Goal: Obtain resource: Download file/media

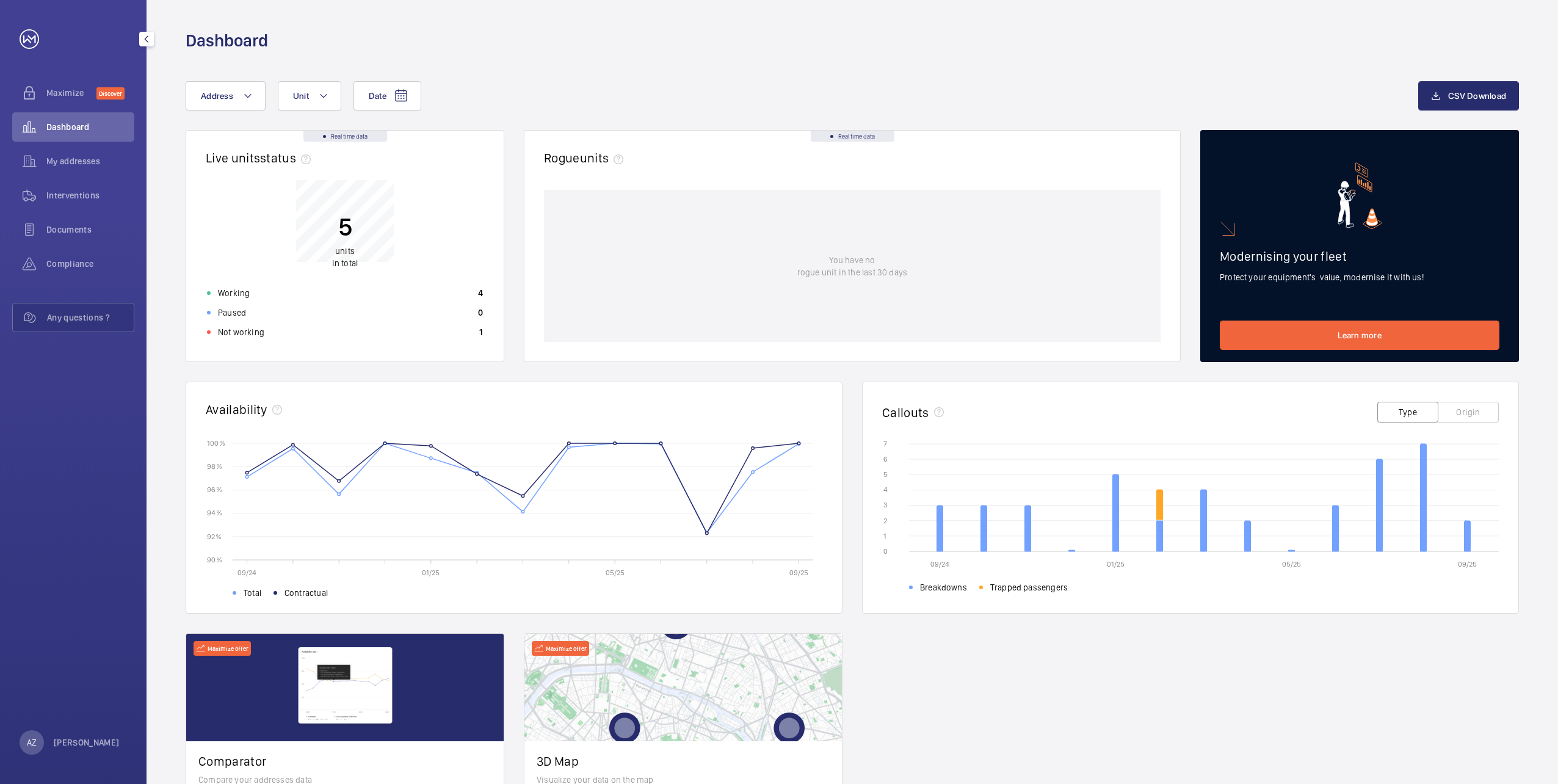
click at [52, 193] on span "Interventions" at bounding box center [91, 195] width 88 height 13
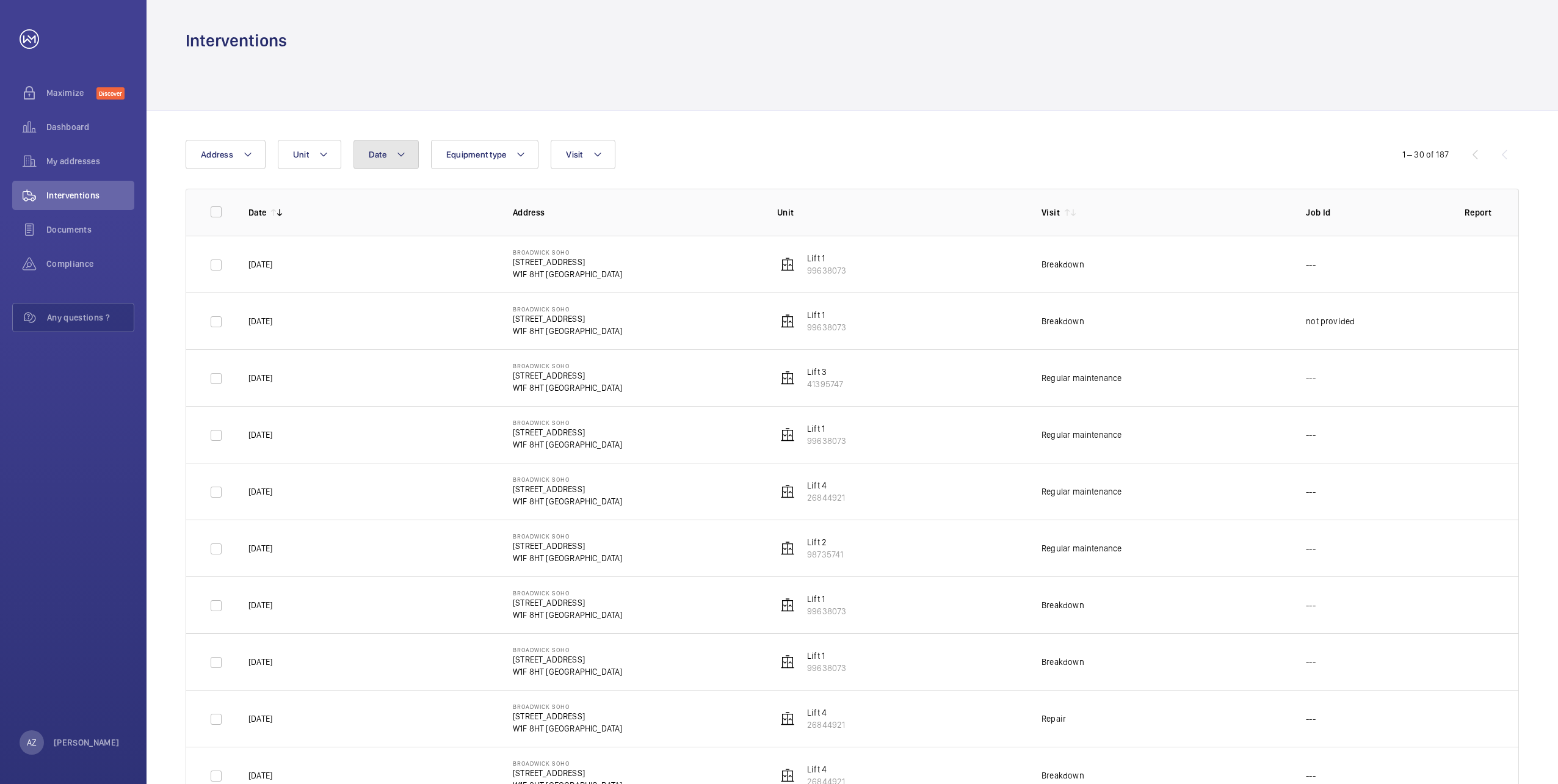
click at [389, 159] on button "Date" at bounding box center [387, 154] width 66 height 29
drag, startPoint x: 424, startPoint y: 208, endPoint x: 316, endPoint y: 220, distance: 108.7
click at [389, 160] on button "Date" at bounding box center [387, 154] width 66 height 29
click at [426, 208] on input "text" at bounding box center [409, 206] width 86 height 31
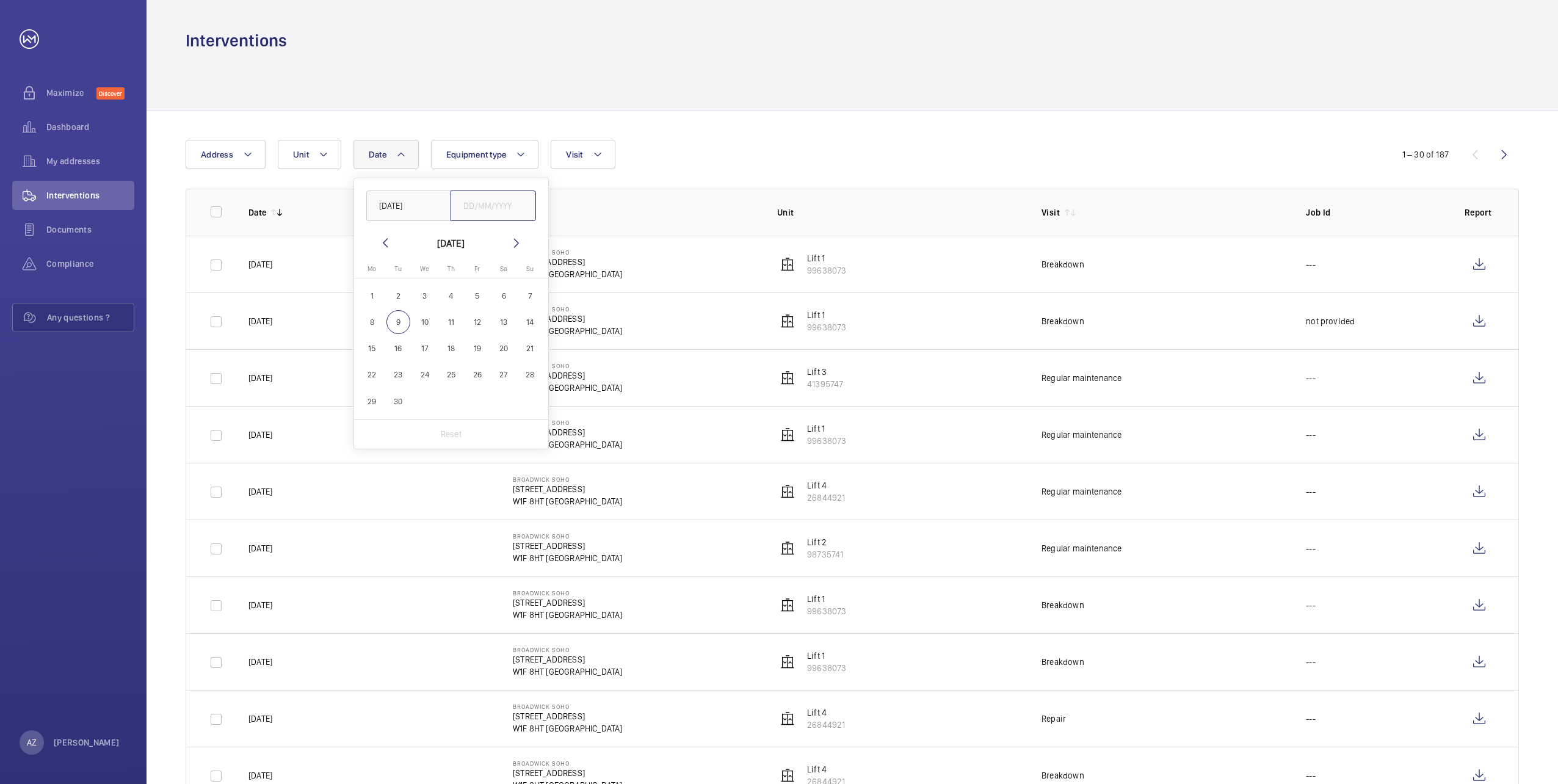
click at [488, 209] on input "text" at bounding box center [493, 206] width 86 height 31
click at [404, 205] on input "[DATE]" at bounding box center [409, 206] width 86 height 31
type input "[DATE]"
click at [481, 213] on input "text" at bounding box center [493, 206] width 86 height 31
type input "[DATE]"
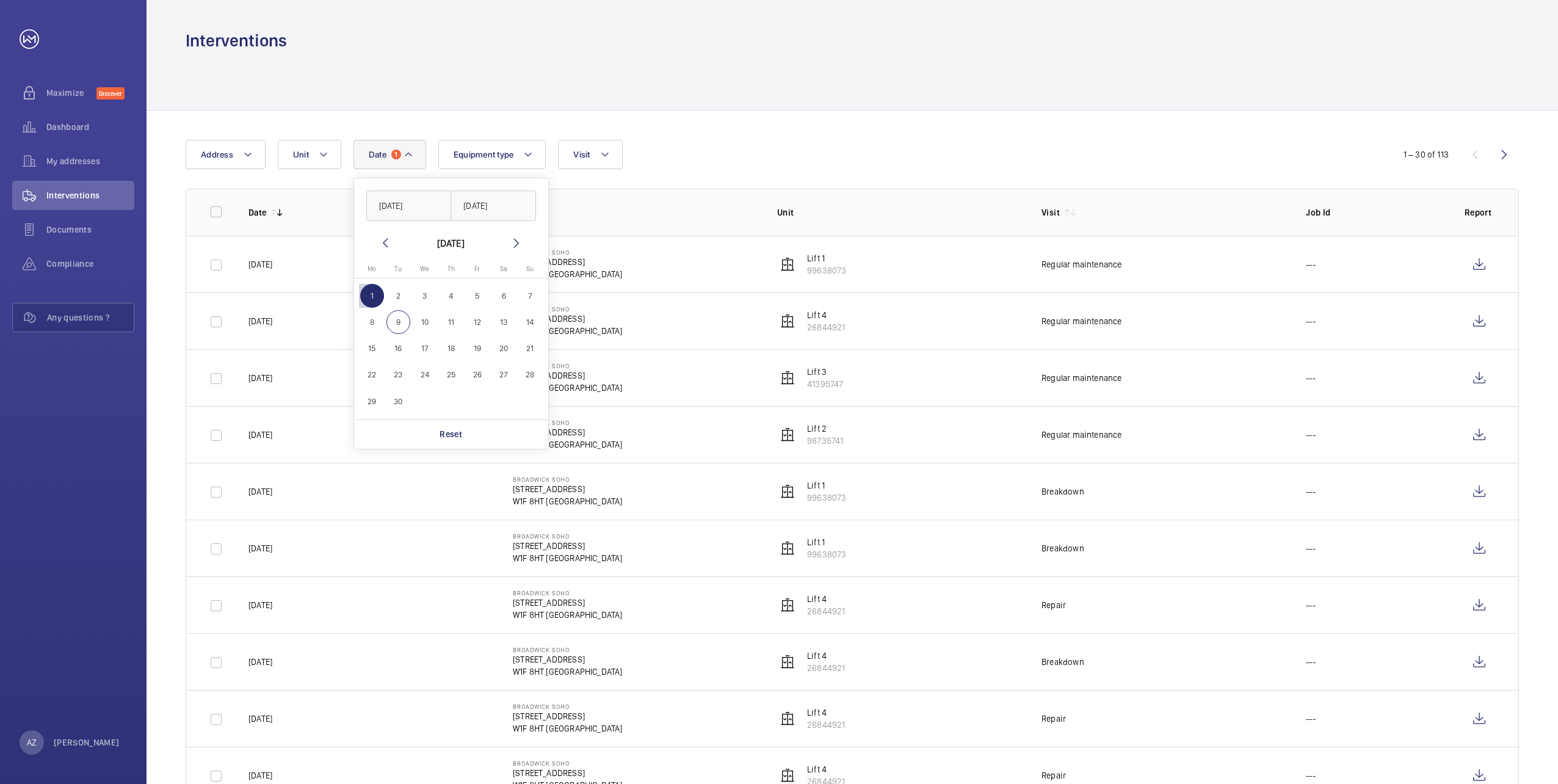
click at [722, 149] on div "Date 1 [DATE] [DATE] [DATE] [DATE] Mo [DATE] Tu [DATE] We [DATE] Th [DATE] Fr […" at bounding box center [779, 154] width 1187 height 29
click at [516, 159] on button "Equipment type" at bounding box center [492, 154] width 108 height 29
click at [567, 159] on button "Visit" at bounding box center [590, 154] width 64 height 29
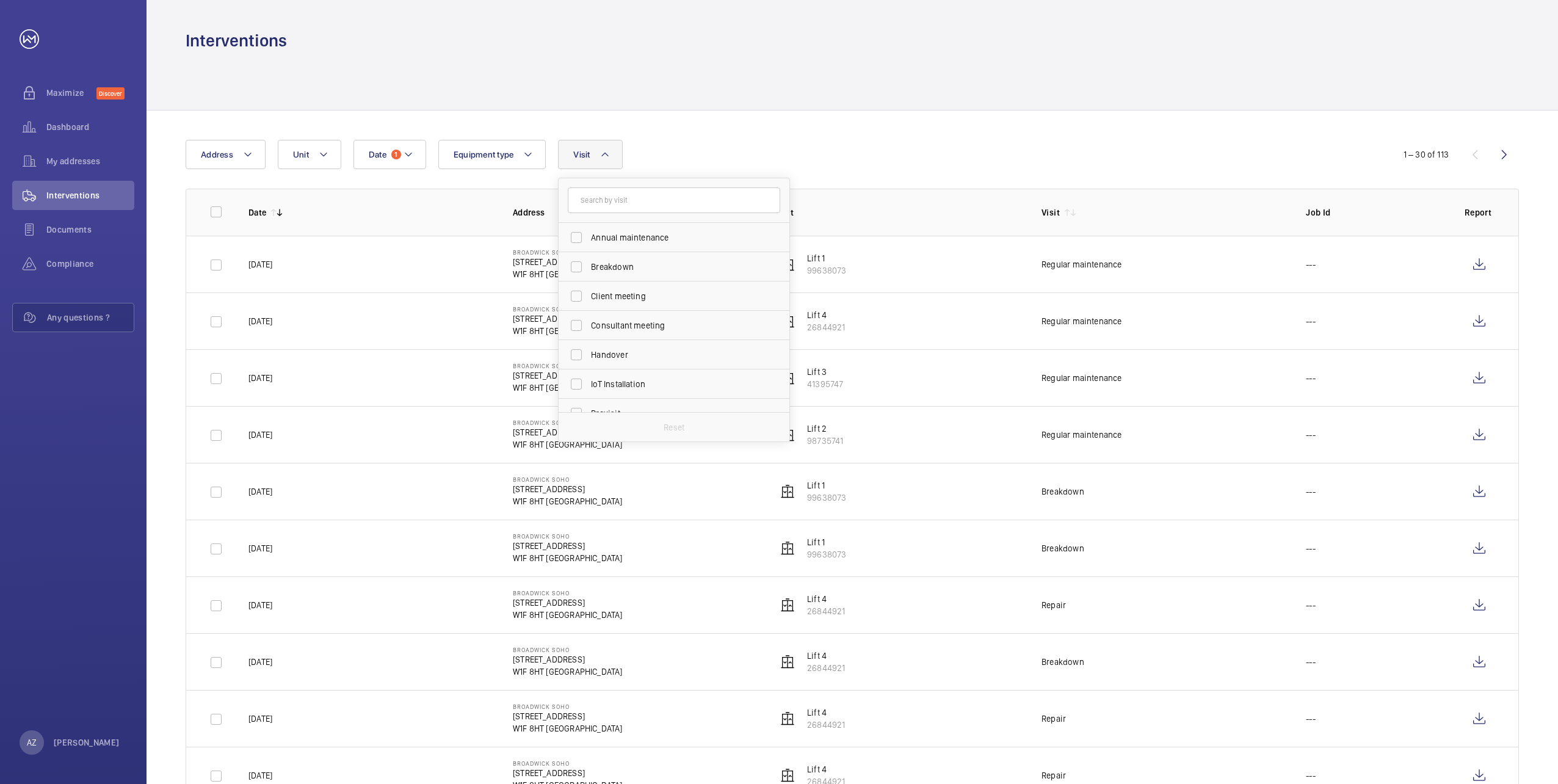
click at [577, 271] on label "Breakdown" at bounding box center [665, 266] width 213 height 29
click at [577, 271] on input "Breakdown" at bounding box center [576, 266] width 24 height 24
checkbox input "true"
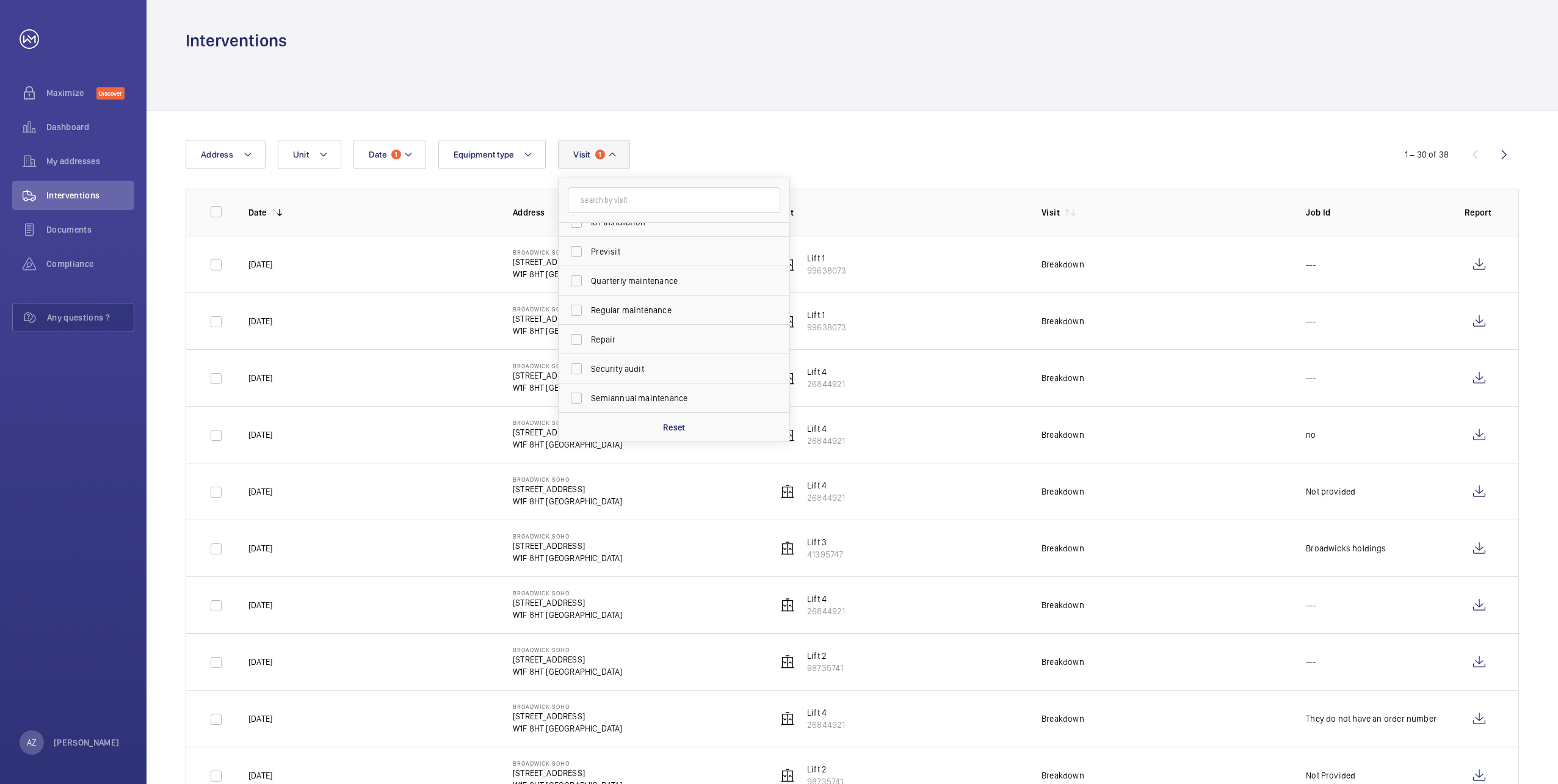
scroll to position [183, 0]
click at [574, 314] on label "Repair" at bounding box center [665, 318] width 213 height 29
click at [574, 314] on input "Repair" at bounding box center [576, 317] width 24 height 24
checkbox input "true"
click at [578, 269] on label "Breakdown" at bounding box center [665, 266] width 213 height 29
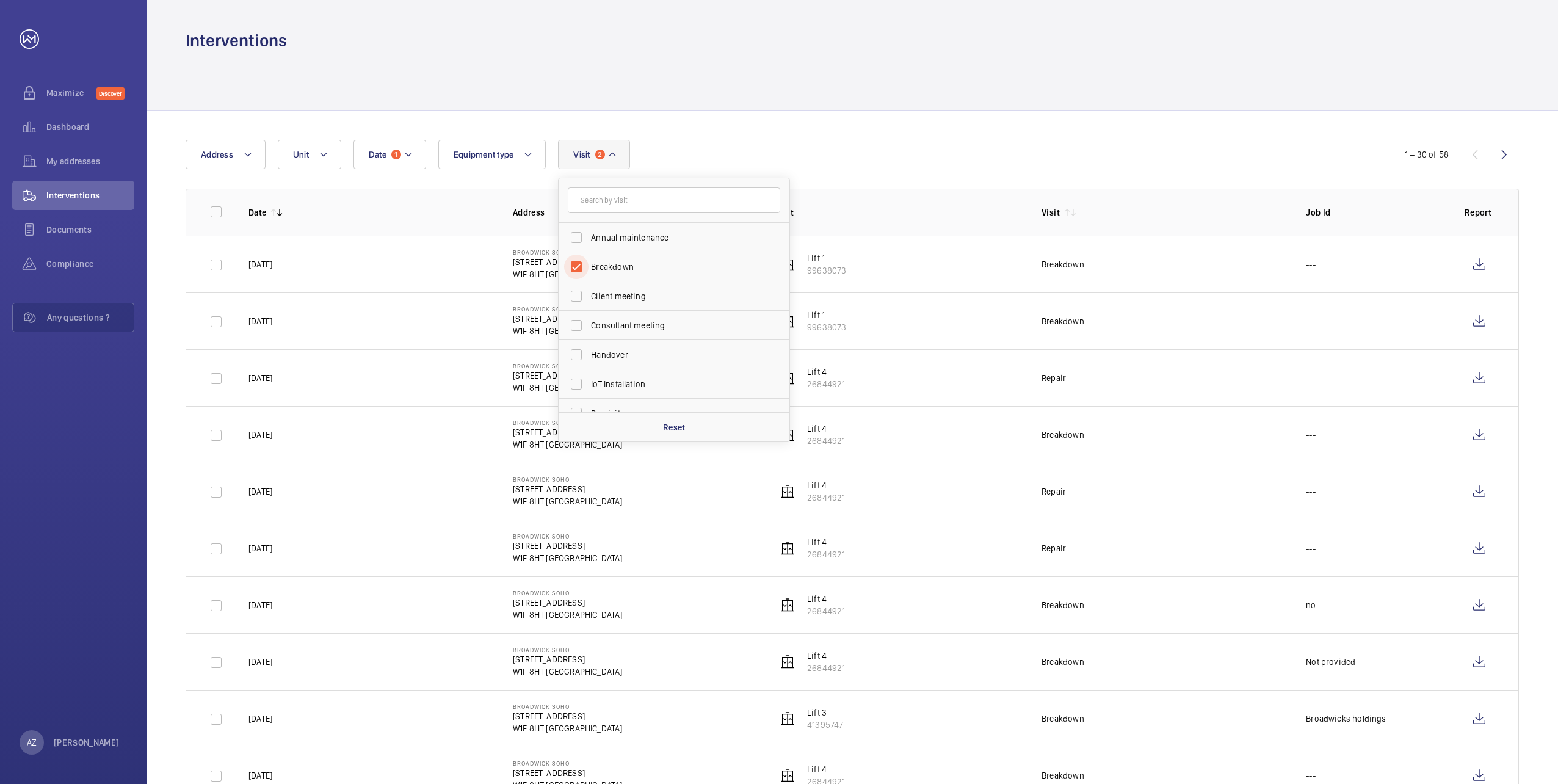
click at [578, 269] on input "Breakdown" at bounding box center [576, 266] width 24 height 24
checkbox input "false"
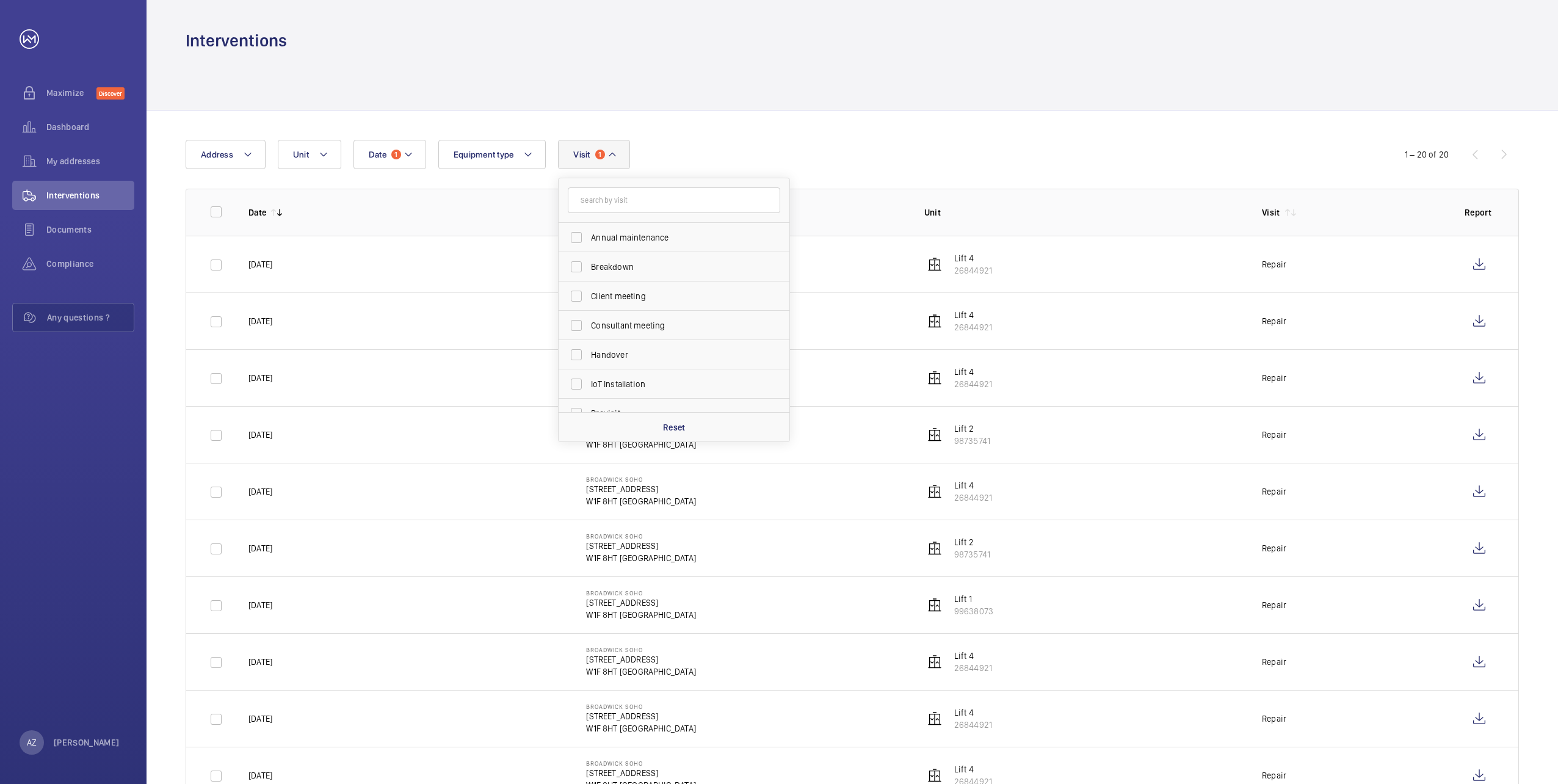
click at [673, 156] on div "Date 1 Address Unit Equipment type Visit 1 Annual maintenance Breakdown Client …" at bounding box center [779, 154] width 1187 height 29
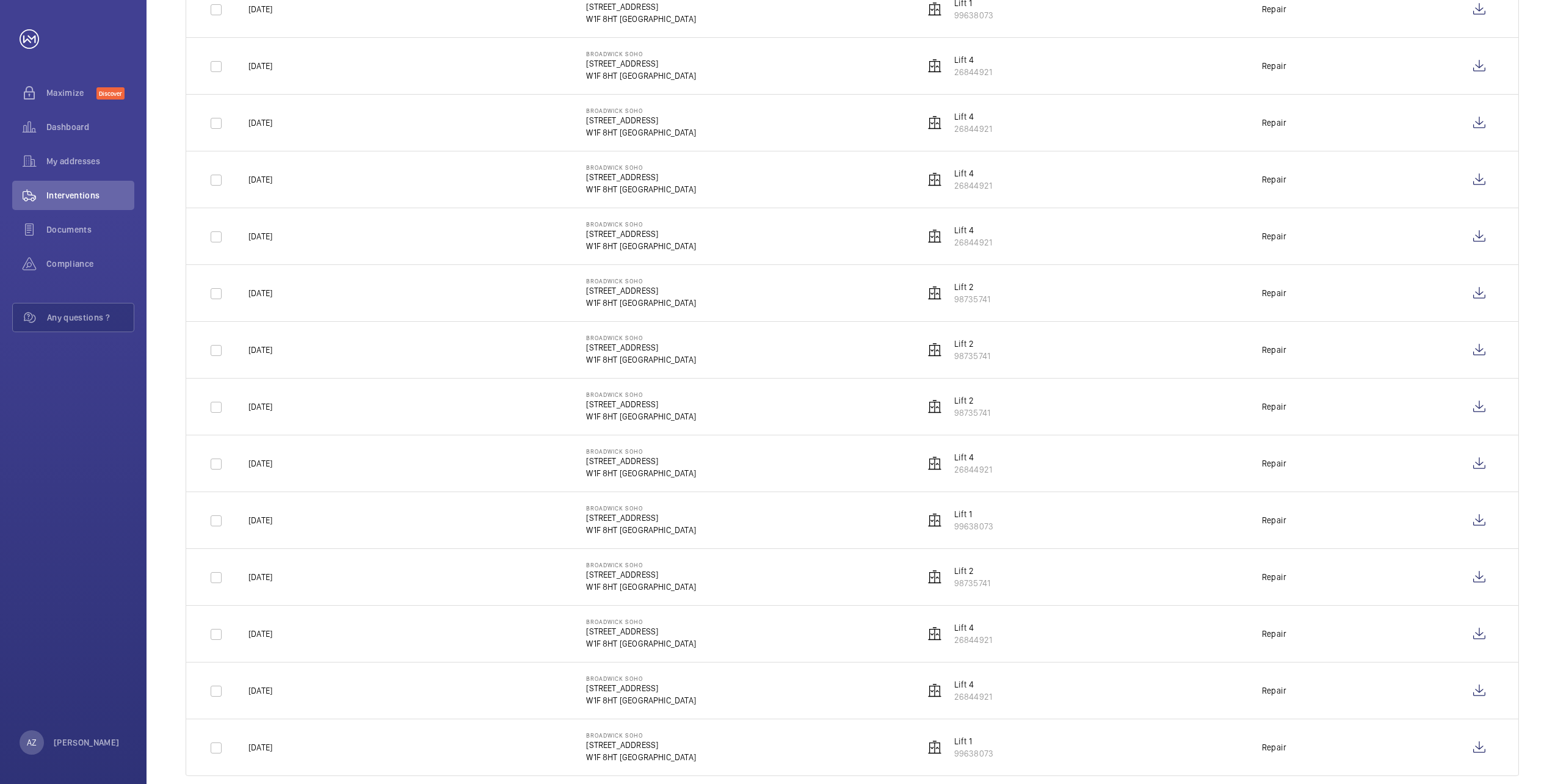
scroll to position [617, 0]
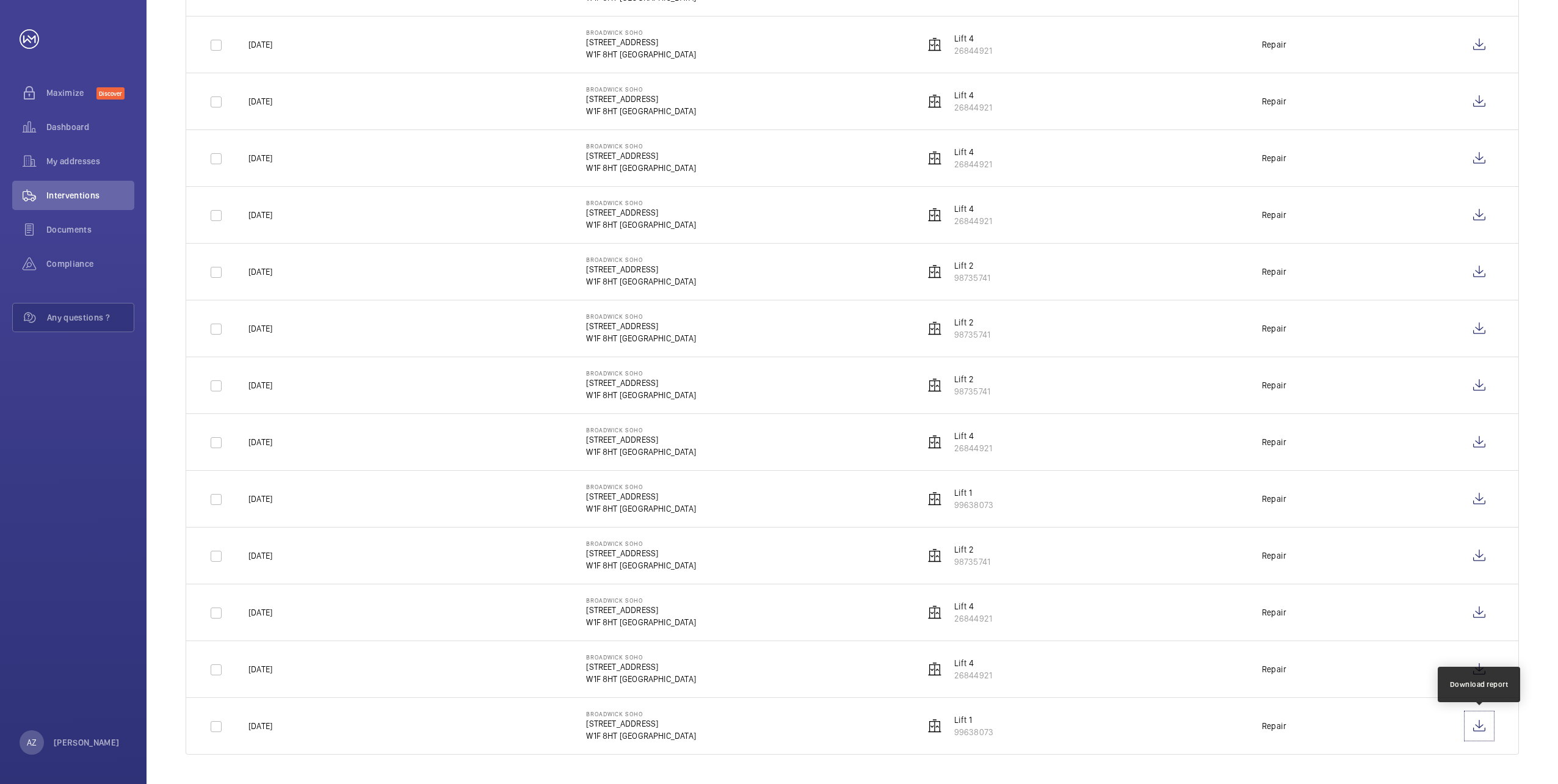
click at [1488, 723] on wm-front-icon-button at bounding box center [1479, 725] width 29 height 29
click at [1490, 668] on wm-front-icon-button at bounding box center [1479, 669] width 29 height 29
click at [1478, 725] on wm-front-icon-button at bounding box center [1479, 725] width 29 height 29
click at [1474, 613] on wm-front-icon-button at bounding box center [1479, 612] width 29 height 29
click at [1474, 556] on wm-front-icon-button at bounding box center [1479, 555] width 29 height 29
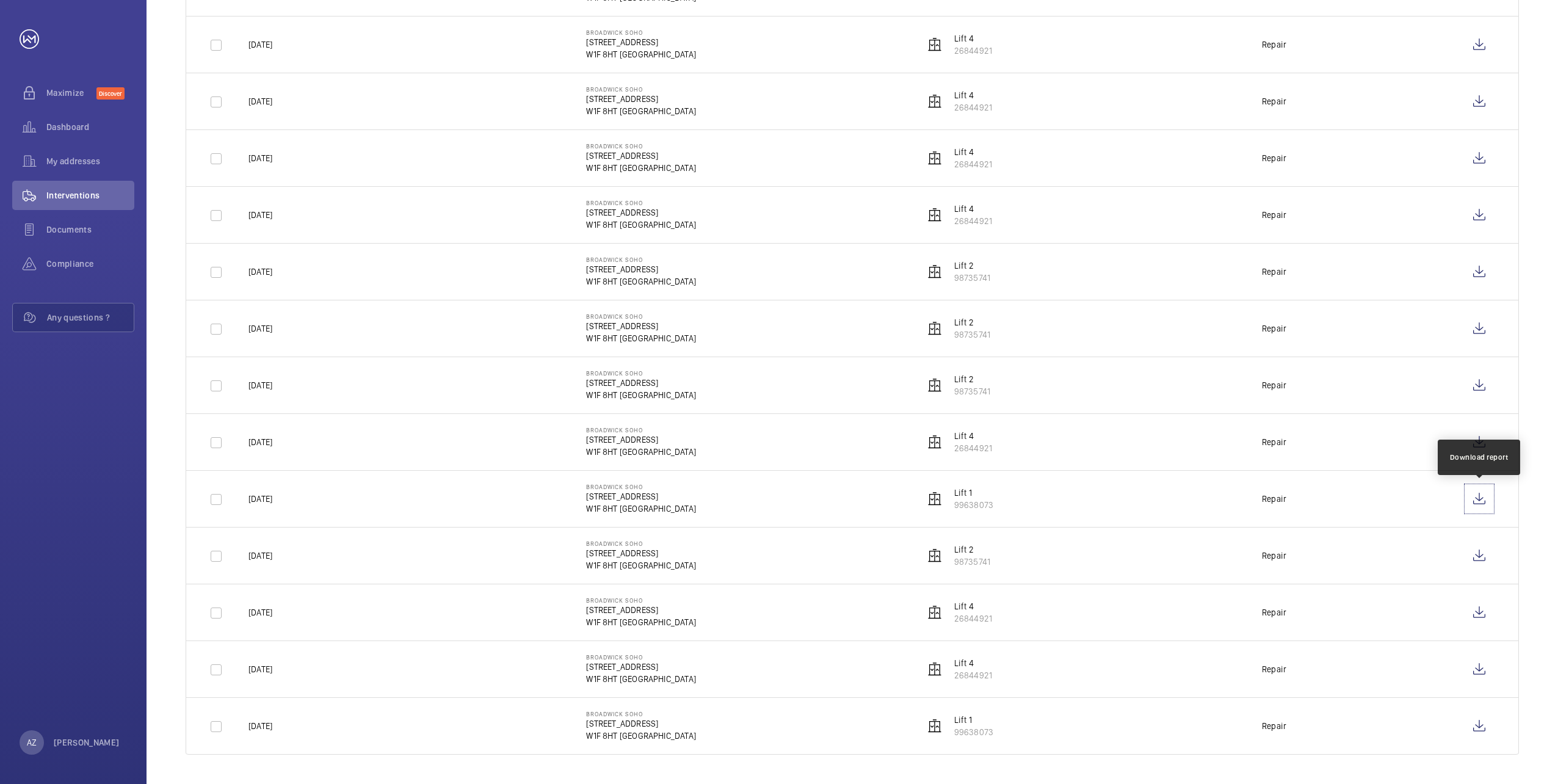
click at [1485, 499] on wm-front-icon-button at bounding box center [1479, 499] width 29 height 29
click at [1477, 443] on wm-front-icon-button at bounding box center [1479, 442] width 29 height 29
click at [1481, 384] on wm-front-icon-button at bounding box center [1479, 385] width 29 height 29
click at [1479, 331] on wm-front-icon-button at bounding box center [1479, 329] width 29 height 29
click at [1482, 273] on wm-front-icon-button at bounding box center [1479, 271] width 29 height 29
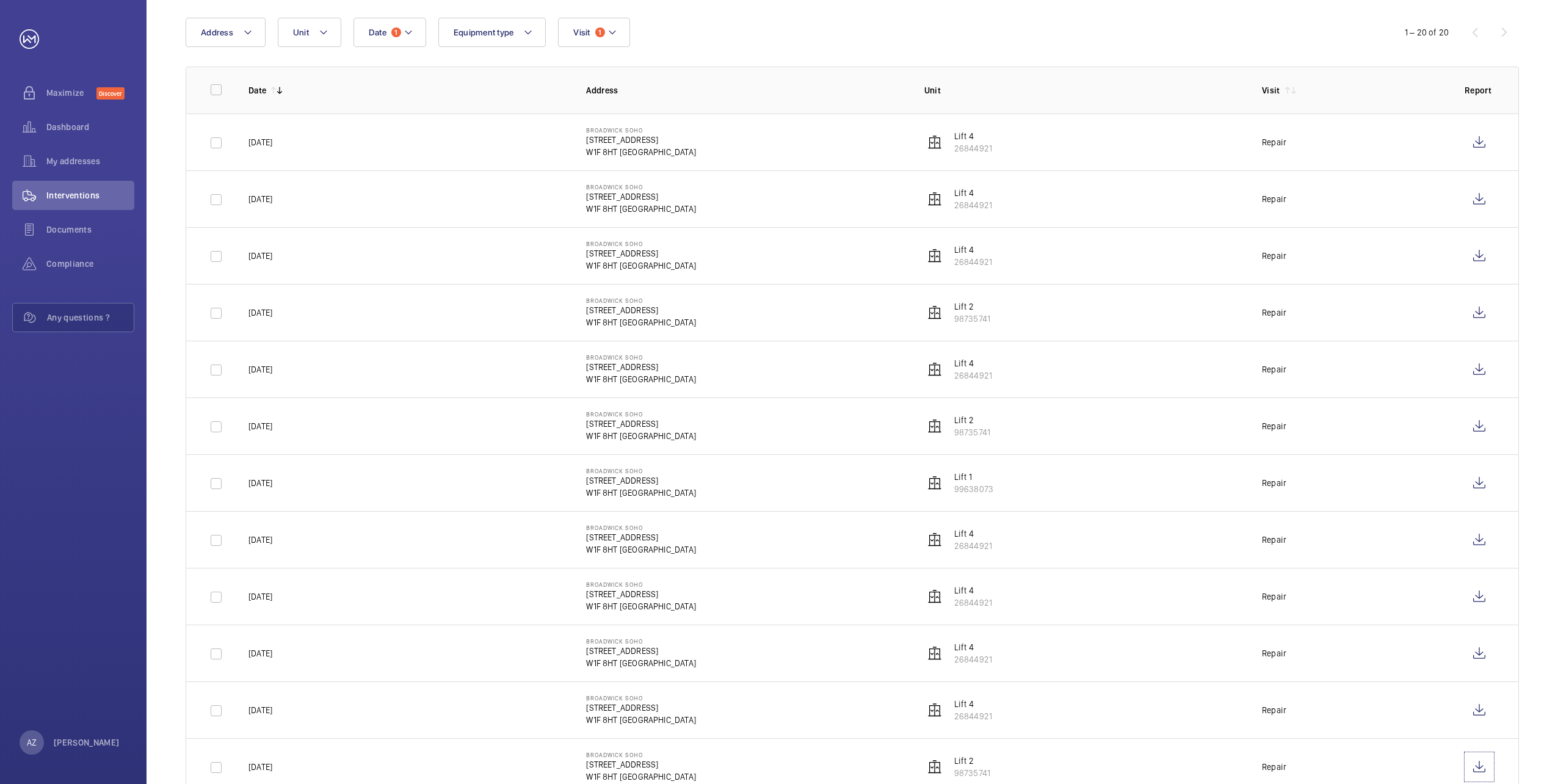
scroll to position [183, 0]
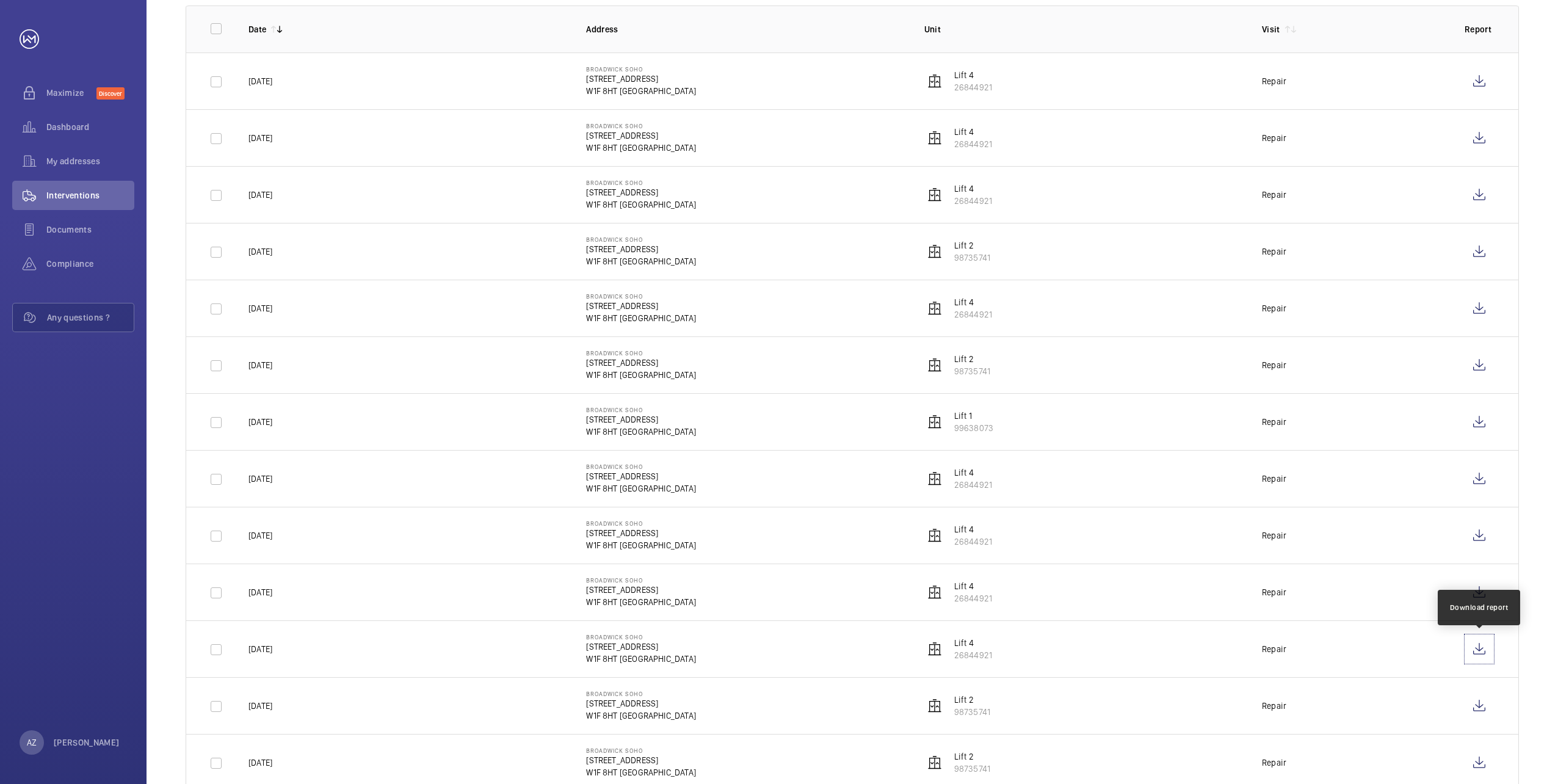
click at [1477, 652] on wm-front-icon-button at bounding box center [1479, 649] width 29 height 29
click at [1485, 594] on wm-front-icon-button at bounding box center [1479, 592] width 29 height 29
click at [1478, 537] on wm-front-icon-button at bounding box center [1479, 535] width 29 height 29
click at [1484, 483] on wm-front-icon-button at bounding box center [1479, 478] width 29 height 29
click at [1487, 425] on wm-front-icon-button at bounding box center [1479, 422] width 29 height 29
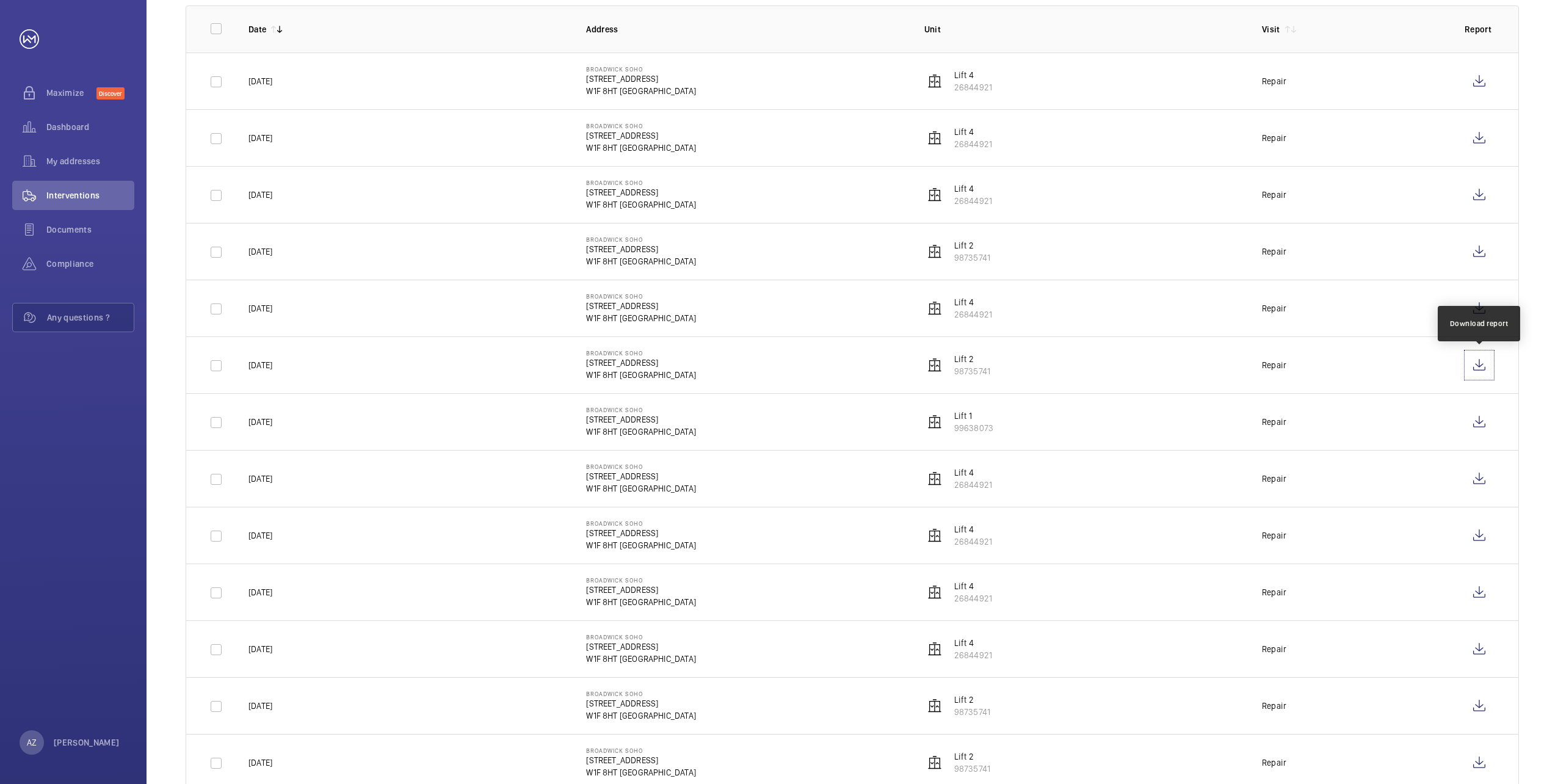
click at [1484, 362] on wm-front-icon-button at bounding box center [1479, 365] width 29 height 29
click at [1478, 303] on wm-front-icon-button at bounding box center [1479, 308] width 29 height 29
click at [1483, 260] on wm-front-icon-button at bounding box center [1479, 252] width 29 height 29
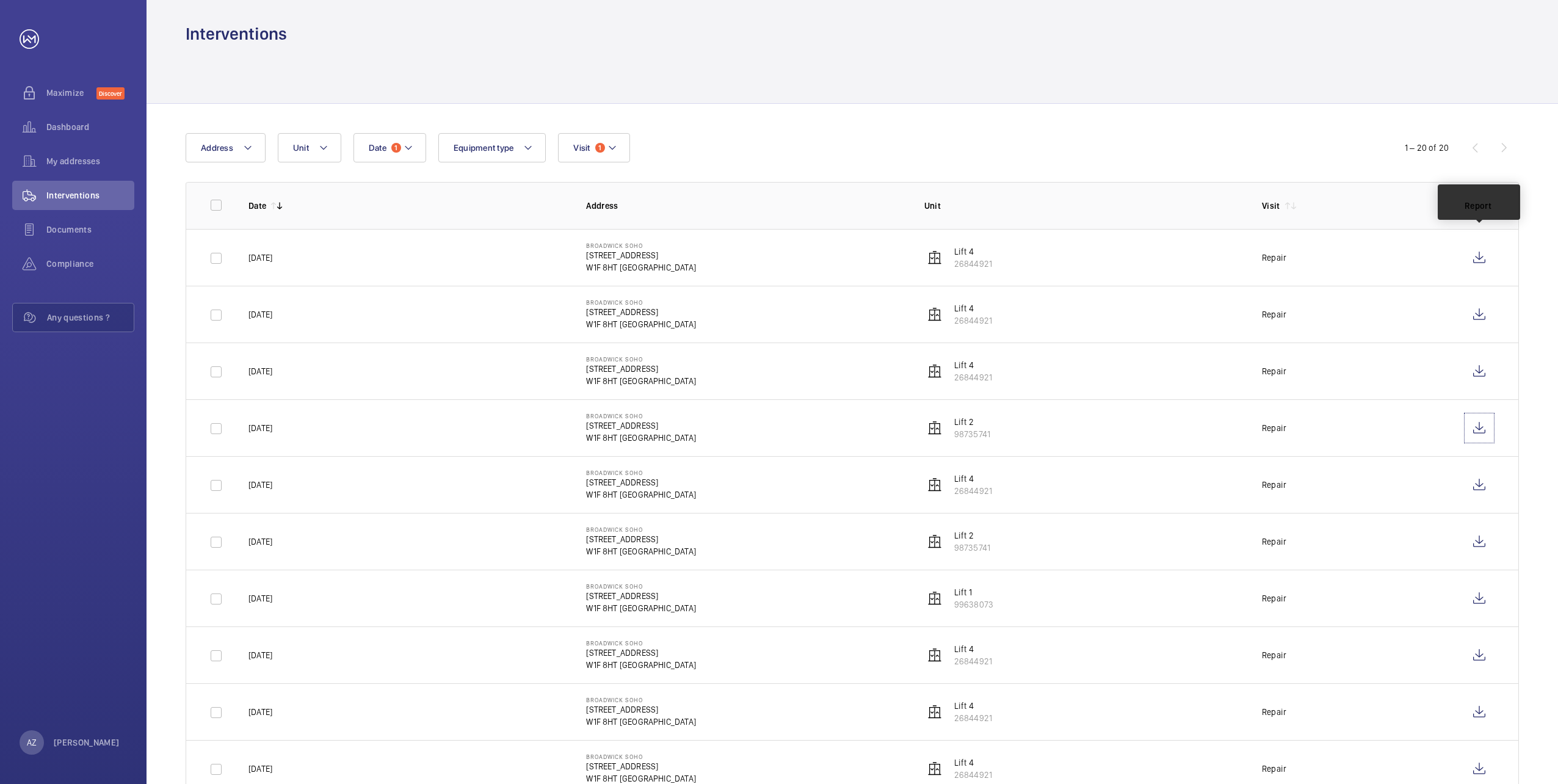
scroll to position [0, 0]
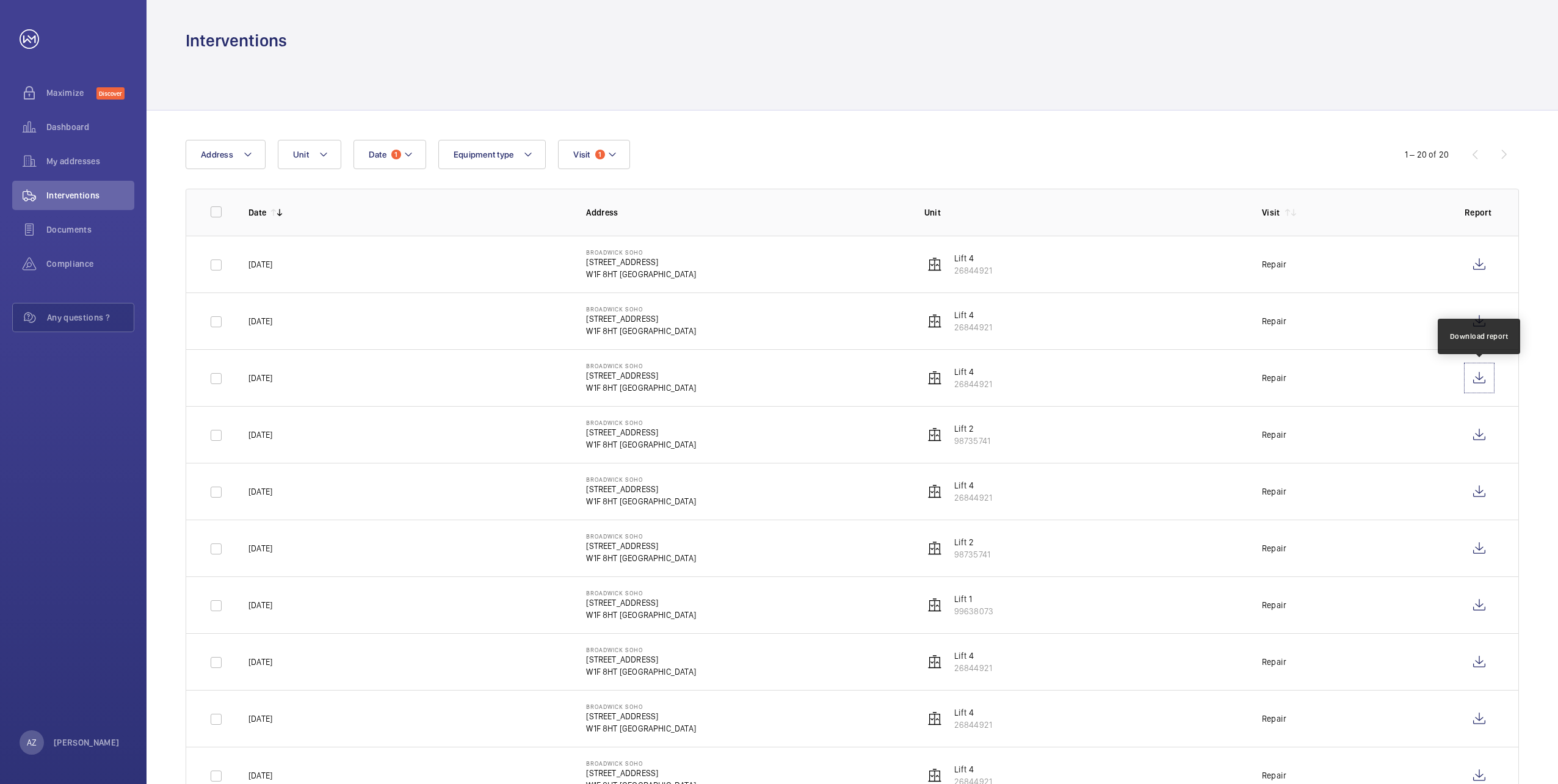
click at [1482, 378] on wm-front-icon-button at bounding box center [1479, 378] width 29 height 29
click at [1479, 319] on wm-front-icon-button at bounding box center [1479, 321] width 29 height 29
click at [1485, 269] on wm-front-icon-button at bounding box center [1479, 264] width 29 height 29
